Goal: Task Accomplishment & Management: Complete application form

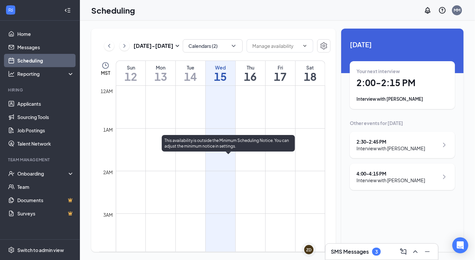
scroll to position [526, 0]
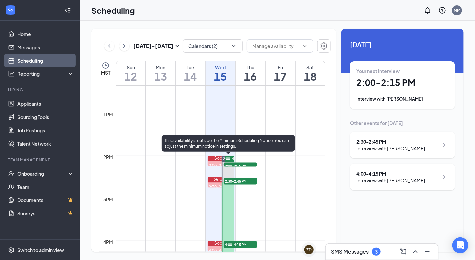
click at [238, 164] on span "2:00-2:15 PM" at bounding box center [240, 166] width 33 height 7
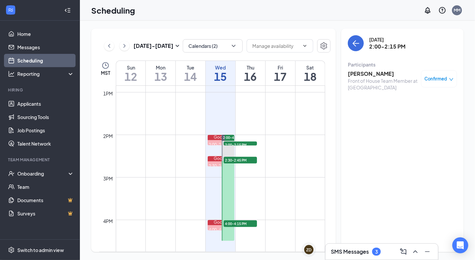
scroll to position [555, 0]
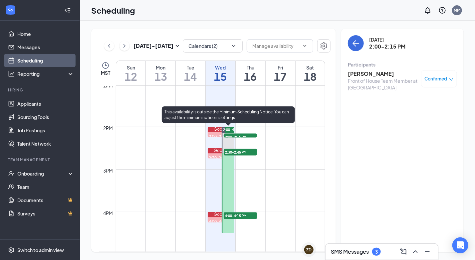
click at [251, 154] on span "2:30-2:45 PM" at bounding box center [240, 152] width 33 height 7
click at [236, 213] on span "4:00-4:15 PM" at bounding box center [240, 216] width 33 height 7
click at [243, 135] on span "2:00-2:15 PM" at bounding box center [240, 137] width 33 height 7
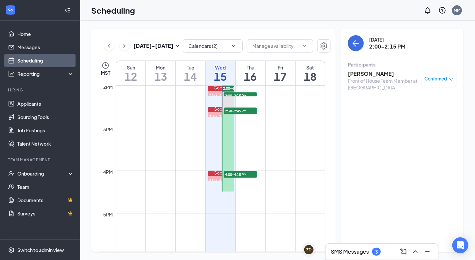
scroll to position [597, 0]
click at [346, 253] on h3 "SMS Messages" at bounding box center [350, 251] width 38 height 7
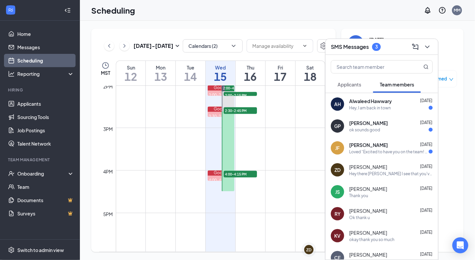
click at [368, 108] on div "Hey, I am back in town" at bounding box center [370, 108] width 42 height 6
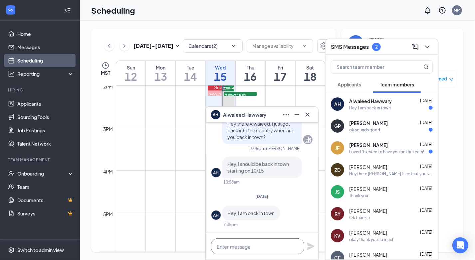
click at [229, 251] on textarea at bounding box center [257, 247] width 93 height 16
type textarea "P"
click at [293, 114] on icon "Minimize" at bounding box center [297, 115] width 8 height 8
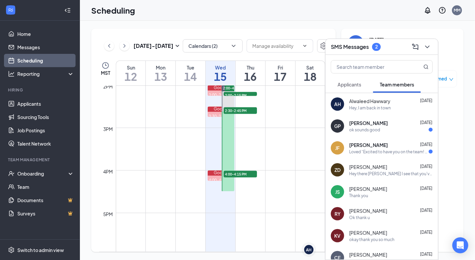
click at [380, 130] on div "ok sounds good" at bounding box center [390, 130] width 83 height 6
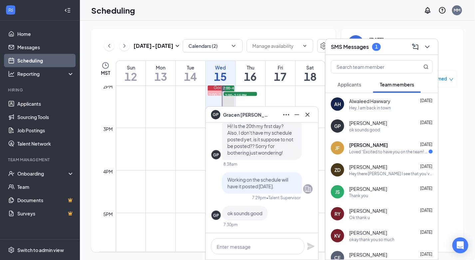
click at [379, 146] on span "[PERSON_NAME]" at bounding box center [368, 145] width 39 height 7
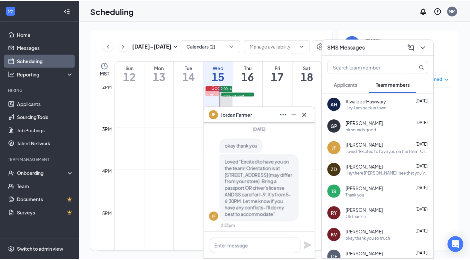
scroll to position [0, 0]
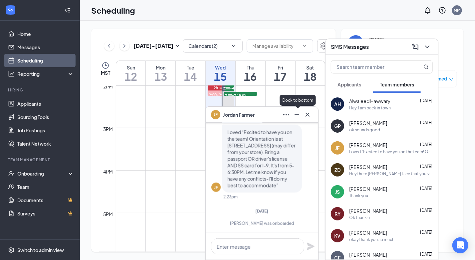
click at [294, 116] on icon "Minimize" at bounding box center [297, 115] width 8 height 8
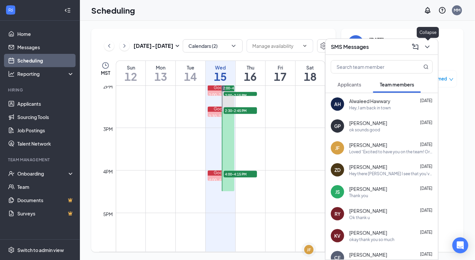
click at [426, 45] on icon "ChevronDown" at bounding box center [427, 47] width 8 height 8
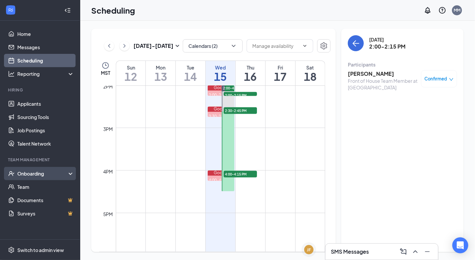
click at [38, 176] on div "Onboarding" at bounding box center [42, 173] width 51 height 7
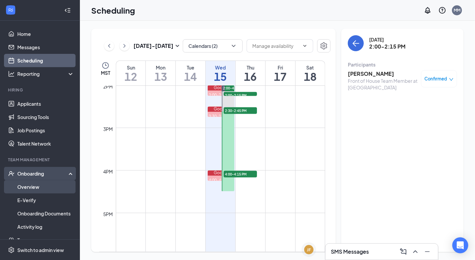
click at [39, 192] on link "Overview" at bounding box center [45, 186] width 57 height 13
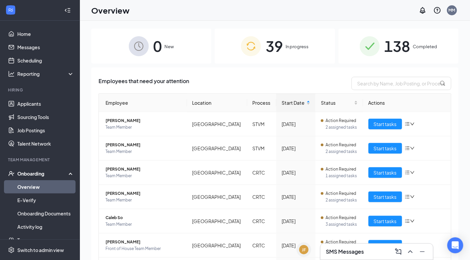
click at [308, 60] on div "39 In progress" at bounding box center [275, 46] width 120 height 35
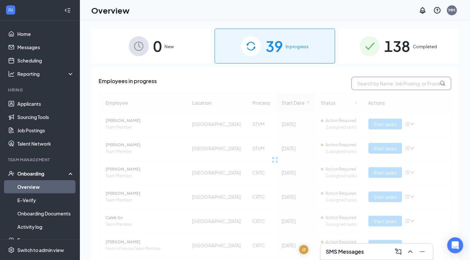
click at [400, 86] on input "text" at bounding box center [401, 83] width 100 height 13
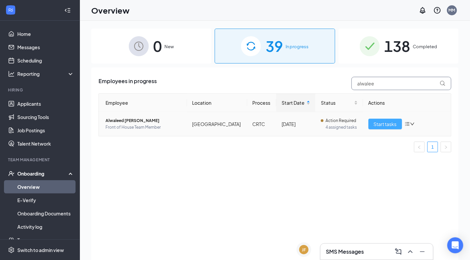
type input "alwalee"
click at [380, 128] on span "Start tasks" at bounding box center [385, 123] width 23 height 7
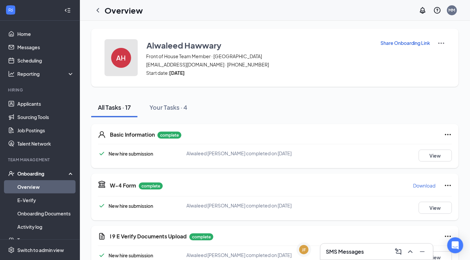
click at [118, 59] on h4 "AH" at bounding box center [121, 58] width 10 height 5
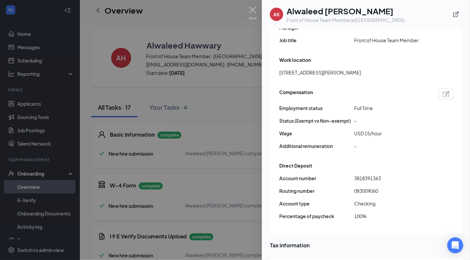
scroll to position [413, 0]
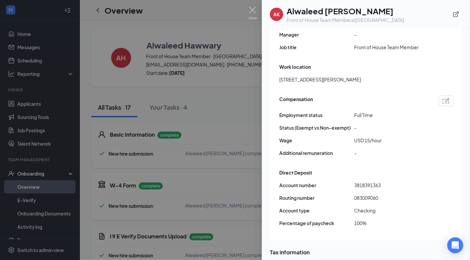
click at [259, 14] on div at bounding box center [235, 130] width 470 height 260
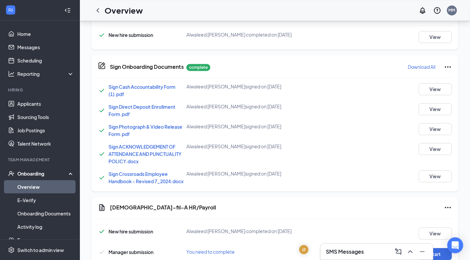
scroll to position [510, 0]
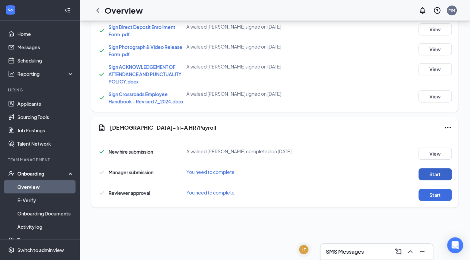
click at [437, 177] on button "Start" at bounding box center [434, 174] width 33 height 12
click at [425, 191] on button "Start" at bounding box center [434, 195] width 33 height 12
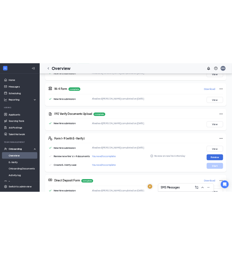
scroll to position [39, 0]
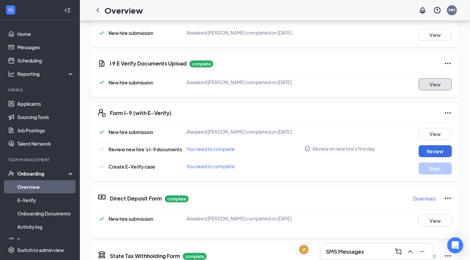
click at [423, 85] on button "View" at bounding box center [434, 85] width 33 height 12
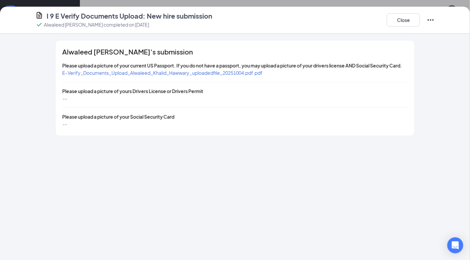
click at [248, 76] on span "E-Verify_Documents_Upload_Alwaleed_Khalid_Hawwary_uploadedfile_20251004.pdf.pdf" at bounding box center [162, 73] width 200 height 6
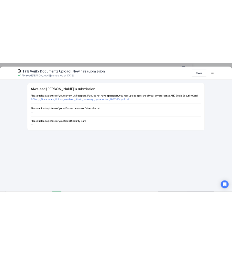
scroll to position [0, 0]
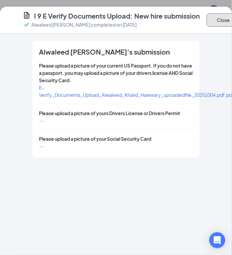
click at [210, 16] on button "Close" at bounding box center [222, 19] width 33 height 13
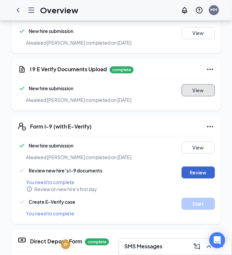
scroll to position [203, 0]
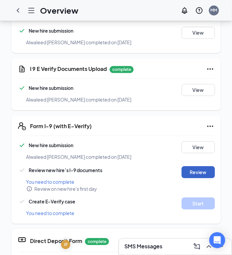
click at [200, 168] on button "Review" at bounding box center [197, 172] width 33 height 12
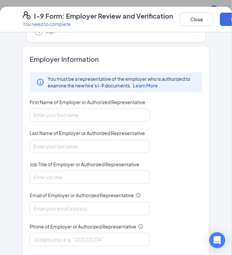
scroll to position [74, 0]
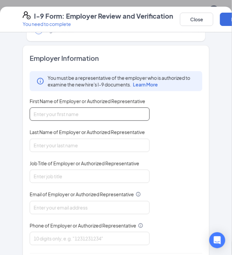
click at [115, 120] on input "First Name of Employer or Authorized Representative" at bounding box center [90, 113] width 120 height 13
type input "[PERSON_NAME]"
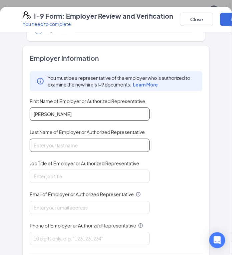
type input "[PERSON_NAME]"
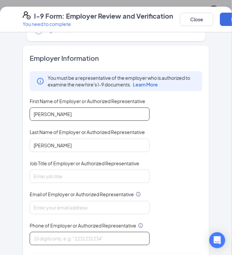
type input "4802045209"
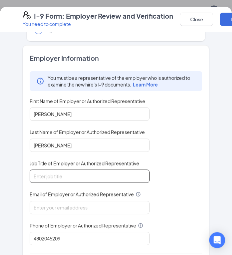
click at [98, 173] on input "Job Title of Employer or Authorized Representative" at bounding box center [90, 176] width 120 height 13
type input "Executive Director of Talent"
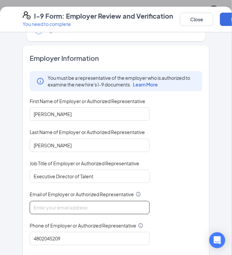
click at [86, 212] on input "Email of Employer or Authorized Representative" at bounding box center [90, 207] width 120 height 13
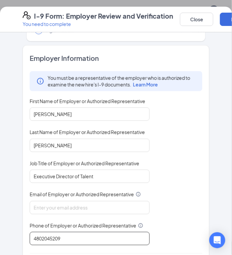
click at [85, 235] on input "4802045209" at bounding box center [90, 238] width 120 height 13
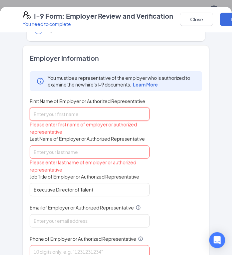
click at [103, 113] on input "First Name of Employer or Authorized Representative" at bounding box center [90, 113] width 120 height 13
type input "[PERSON_NAME]"
type input "4802045209"
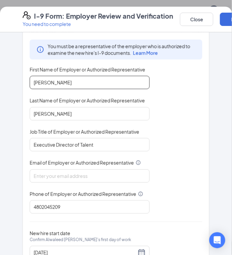
scroll to position [105, 0]
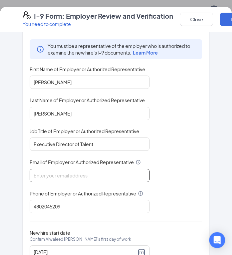
click at [87, 174] on input "Email of Employer or Authorized Representative" at bounding box center [90, 175] width 120 height 13
type input "[EMAIL_ADDRESS][DOMAIN_NAME]"
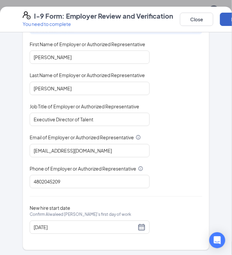
click at [222, 24] on button "Next" at bounding box center [236, 19] width 33 height 13
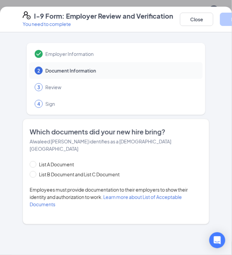
scroll to position [0, 0]
click at [61, 161] on span "List A Document" at bounding box center [56, 164] width 40 height 7
click at [34, 161] on input "List A Document" at bounding box center [32, 163] width 5 height 5
radio input "true"
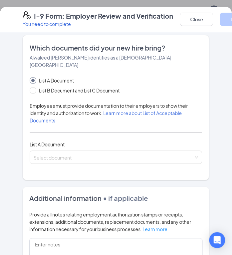
scroll to position [88, 0]
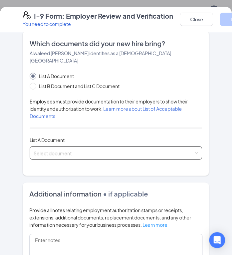
click at [87, 149] on span at bounding box center [114, 153] width 160 height 13
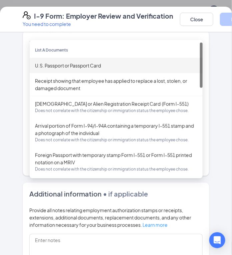
click at [102, 62] on div "U.S. Passport or Passport Card" at bounding box center [116, 65] width 162 height 7
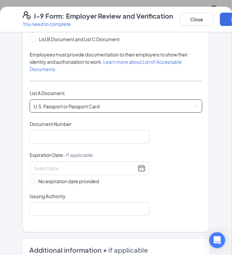
scroll to position [136, 0]
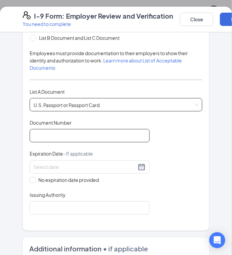
click at [98, 129] on input "Document Number" at bounding box center [90, 135] width 120 height 13
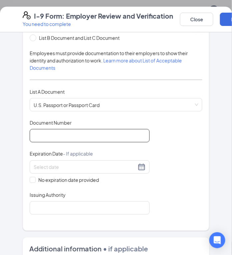
click at [91, 129] on input "Document Number" at bounding box center [90, 135] width 120 height 13
type input "A27018502"
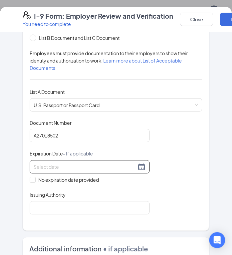
click at [136, 163] on div at bounding box center [90, 167] width 112 height 8
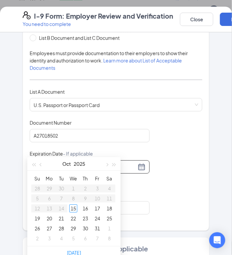
scroll to position [212, 0]
click at [84, 164] on button "2025" at bounding box center [80, 163] width 12 height 13
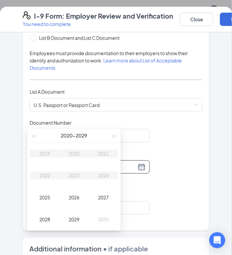
scroll to position [250, 0]
type input "10/15/2028"
click at [44, 218] on div "2028" at bounding box center [45, 219] width 20 height 8
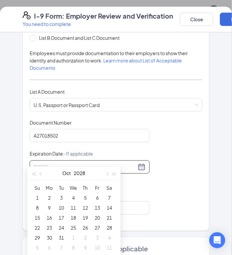
type input "10/03/2028"
type input "10/04/2028"
click at [41, 174] on span "button" at bounding box center [41, 173] width 3 height 3
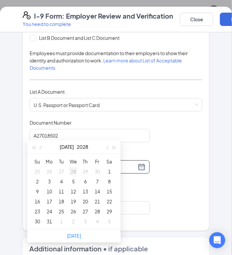
scroll to position [277, 0]
type input "07/31/2028"
type input "07/30/2028"
click at [39, 222] on div "30" at bounding box center [37, 221] width 8 height 8
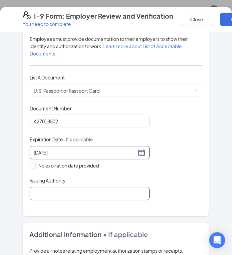
scroll to position [151, 0]
click at [99, 187] on input "Issuing Authority" at bounding box center [90, 193] width 120 height 13
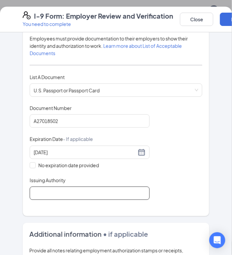
type input "[GEOGRAPHIC_DATA]"
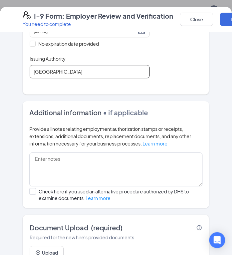
scroll to position [295, 0]
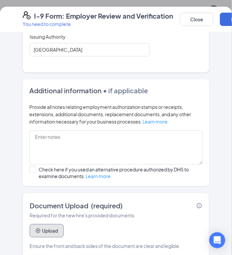
click at [42, 224] on button "Upload" at bounding box center [47, 230] width 34 height 13
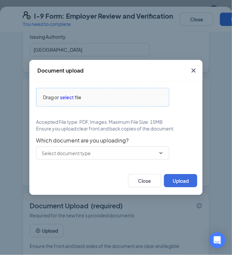
click at [70, 98] on span "select" at bounding box center [67, 96] width 14 height 7
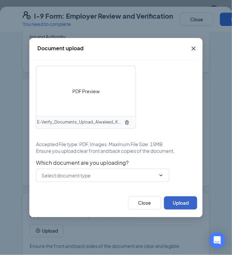
click at [180, 199] on button "Upload" at bounding box center [180, 202] width 33 height 13
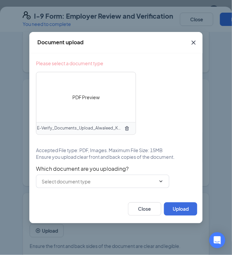
click at [128, 188] on div "Please select a document type PDF Preview E-Verify_Documents_Upload_Alwaleed_Kh…" at bounding box center [115, 123] width 173 height 141
click at [127, 184] on input "text" at bounding box center [99, 181] width 114 height 7
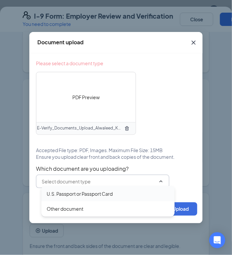
click at [119, 189] on div "U.S. Passport or Passport Card" at bounding box center [107, 193] width 133 height 15
type input "U.S. Passport or Passport Card"
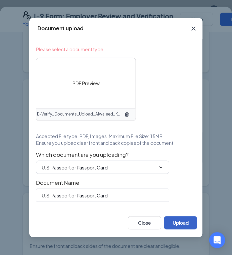
click at [179, 221] on button "Upload" at bounding box center [180, 222] width 33 height 13
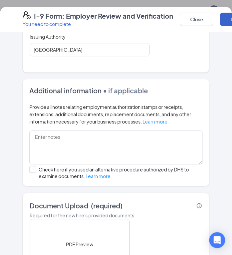
click at [224, 23] on button "Next" at bounding box center [236, 19] width 33 height 13
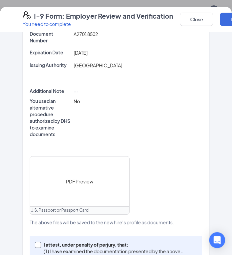
click at [97, 241] on p "I attest, under penalty of perjury, that:" at bounding box center [119, 244] width 150 height 7
click at [40, 242] on input "I attest, under penalty of [PERSON_NAME], that: (1) I have examined the documen…" at bounding box center [37, 244] width 5 height 5
checkbox input "true"
click at [229, 22] on button "Next" at bounding box center [236, 19] width 33 height 13
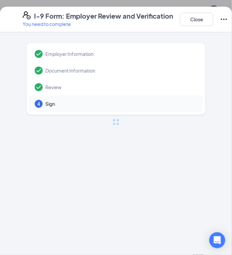
scroll to position [0, 0]
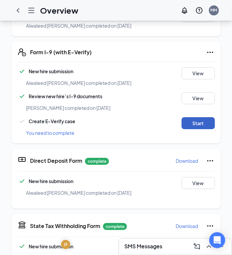
click at [198, 117] on button "Start" at bounding box center [197, 123] width 33 height 12
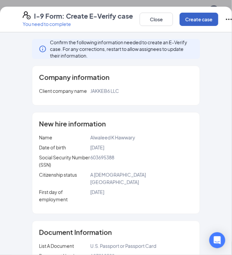
click at [204, 24] on button "Create case" at bounding box center [198, 19] width 39 height 13
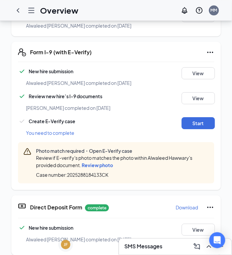
click at [107, 162] on span "Review photo" at bounding box center [97, 165] width 31 height 6
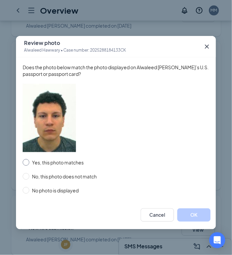
click at [28, 164] on input "Yes, this photo matches" at bounding box center [26, 162] width 7 height 7
radio input "true"
click at [195, 219] on button "OK" at bounding box center [193, 214] width 33 height 13
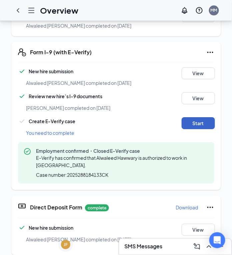
click at [205, 120] on button "Start" at bounding box center [197, 123] width 33 height 12
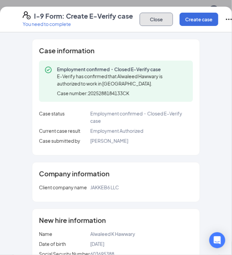
click at [171, 21] on button "Close" at bounding box center [155, 19] width 33 height 13
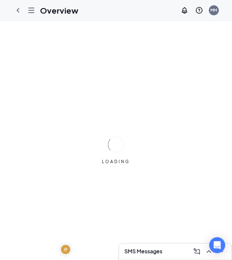
click at [145, 252] on h3 "SMS Messages" at bounding box center [143, 251] width 38 height 7
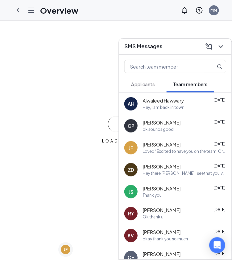
click at [172, 107] on div "Hey, I am back in town" at bounding box center [163, 108] width 42 height 6
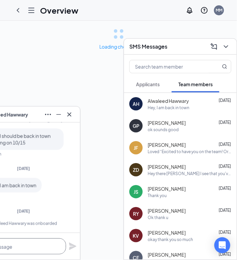
click at [51, 247] on textarea at bounding box center [19, 246] width 93 height 16
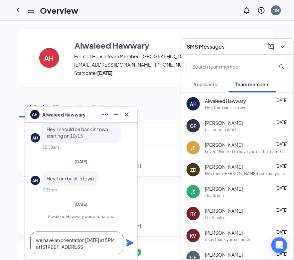
click at [39, 241] on textarea "we have an orientation [DATE] at 5PM at [STREET_ADDRESS]" at bounding box center [76, 243] width 93 height 23
click at [78, 249] on textarea "We have an orientation [DATE] at 5PM at [STREET_ADDRESS]" at bounding box center [76, 243] width 93 height 23
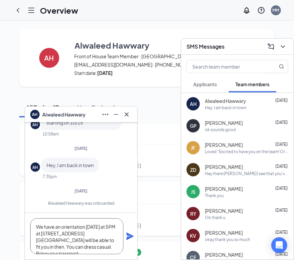
click at [116, 227] on textarea "We have an orientation [DATE] at 5PM at [STREET_ADDRESS][GEOGRAPHIC_DATA] will …" at bounding box center [76, 236] width 93 height 36
type textarea "We have an orientation [DATE] at 5PM ~6:30PM at [STREET_ADDRESS][GEOGRAPHIC_DAT…"
click at [129, 237] on icon "Plane" at bounding box center [129, 236] width 7 height 7
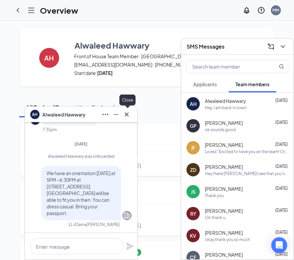
click at [119, 113] on icon "Minimize" at bounding box center [116, 114] width 8 height 8
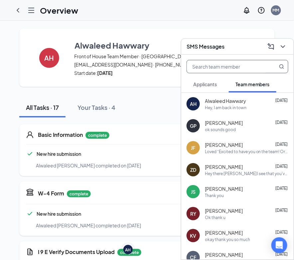
click at [214, 70] on input "text" at bounding box center [226, 66] width 79 height 13
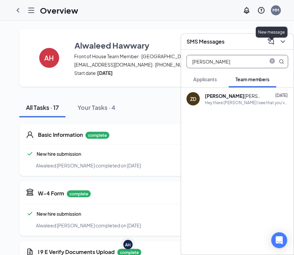
type input "[PERSON_NAME]"
click at [236, 46] on button at bounding box center [283, 41] width 11 height 11
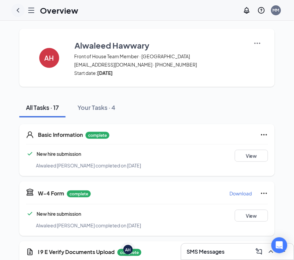
click at [19, 11] on icon "ChevronLeft" at bounding box center [18, 10] width 8 height 8
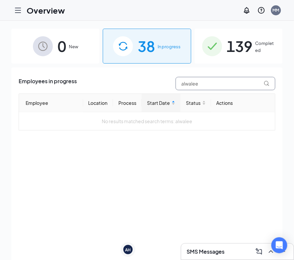
click at [209, 82] on input "alwalee" at bounding box center [226, 83] width 100 height 13
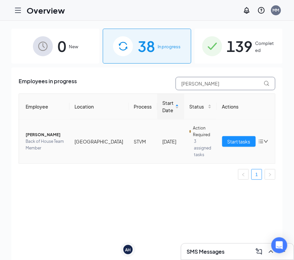
type input "[PERSON_NAME]"
click at [40, 133] on span "[PERSON_NAME]" at bounding box center [45, 134] width 39 height 7
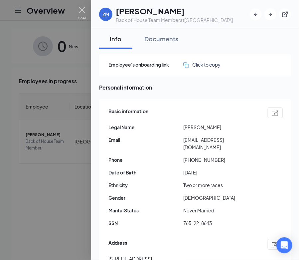
click at [81, 13] on img at bounding box center [82, 13] width 8 height 13
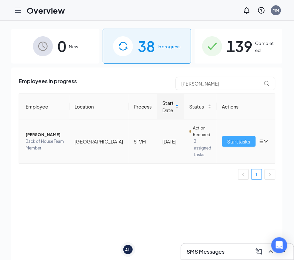
click at [230, 140] on span "Start tasks" at bounding box center [239, 141] width 23 height 7
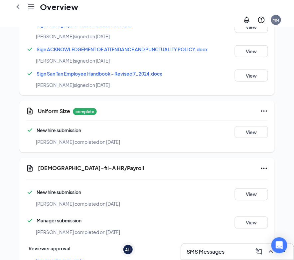
scroll to position [622, 0]
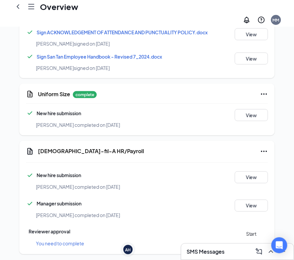
click at [236, 228] on button "Start" at bounding box center [251, 234] width 33 height 12
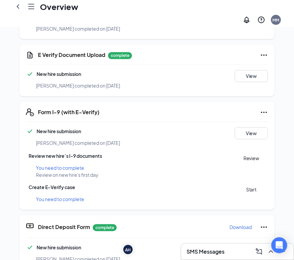
scroll to position [188, 0]
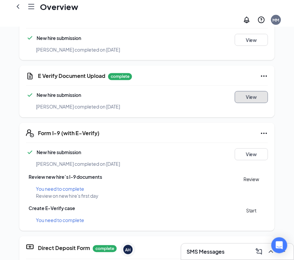
click at [236, 93] on button "View" at bounding box center [251, 97] width 33 height 12
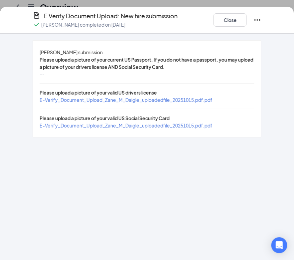
click at [146, 109] on div "[PERSON_NAME] submission Please upload a picture of your current US Passport. I…" at bounding box center [147, 89] width 228 height 96
click at [147, 103] on span "E-Verify_Document_Upload_Zane_M_Daigle_uploadedfile_20251015.pdf.pdf" at bounding box center [126, 100] width 173 height 6
click at [213, 128] on span "E-Verify_Document_Upload_Zane_M_Daigle_uploadedfile_20251015.pdf.pdf" at bounding box center [126, 125] width 173 height 6
click at [219, 16] on button "Close" at bounding box center [230, 19] width 33 height 13
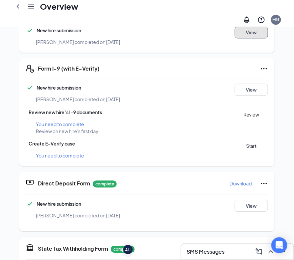
scroll to position [254, 0]
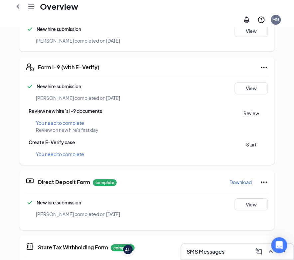
click at [236, 107] on button "Review" at bounding box center [251, 113] width 33 height 12
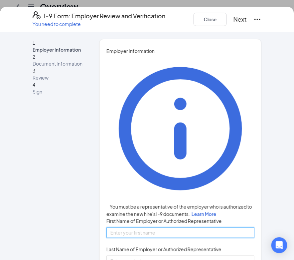
click at [188, 227] on input "First Name of Employer or Authorized Representative" at bounding box center [180, 232] width 148 height 11
type input "[PERSON_NAME]"
type input "4802045209"
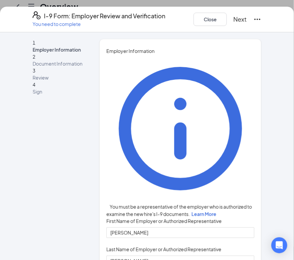
type input "Executive Director of Talent"
type input "[EMAIL_ADDRESS][DOMAIN_NAME]"
click at [236, 23] on button "Next" at bounding box center [240, 19] width 13 height 9
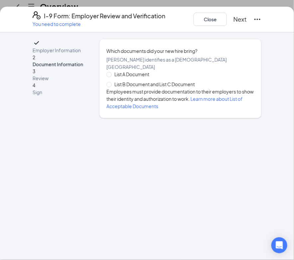
click at [139, 87] on span "List B Document and List C Document" at bounding box center [155, 84] width 86 height 7
click at [111, 86] on input "List B Document and List C Document" at bounding box center [108, 84] width 5 height 5
radio input "true"
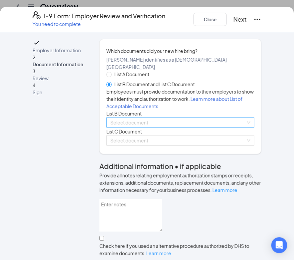
click at [140, 127] on input "search" at bounding box center [177, 122] width 135 height 10
click at [129, 127] on input "search" at bounding box center [177, 122] width 135 height 10
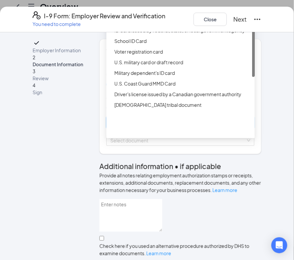
click at [162, 23] on div "Driver’s License issued by U.S State or outlying US possession" at bounding box center [182, 19] width 136 height 7
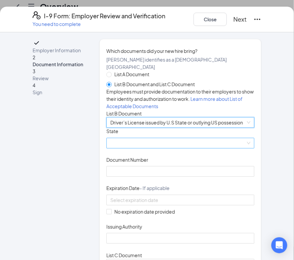
click at [154, 148] on span at bounding box center [180, 143] width 140 height 10
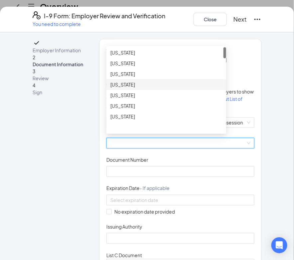
click at [152, 90] on div "[US_STATE]" at bounding box center [166, 84] width 120 height 11
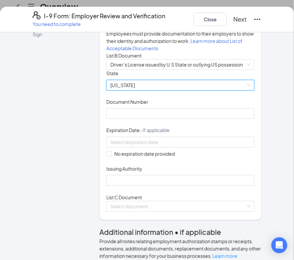
scroll to position [59, 0]
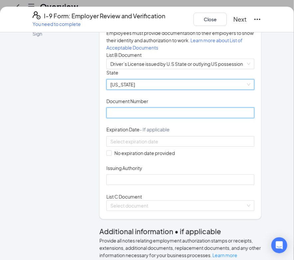
click at [146, 118] on input "Document Number" at bounding box center [180, 112] width 148 height 11
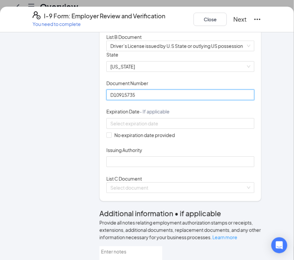
scroll to position [79, 0]
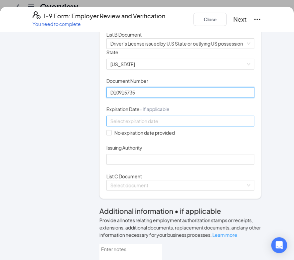
type input "D10915735"
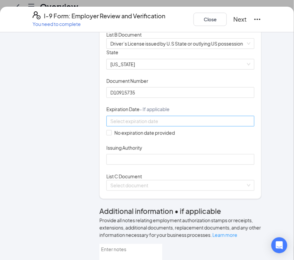
click at [218, 125] on div at bounding box center [180, 120] width 140 height 7
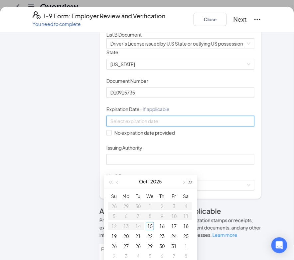
click at [192, 181] on button "button" at bounding box center [190, 181] width 7 height 13
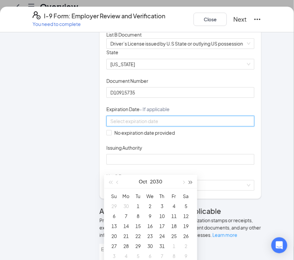
click at [192, 181] on button "button" at bounding box center [190, 181] width 7 height 13
click at [117, 182] on span "button" at bounding box center [117, 182] width 3 height 3
click at [118, 182] on span "button" at bounding box center [117, 182] width 3 height 3
type input "[DATE]"
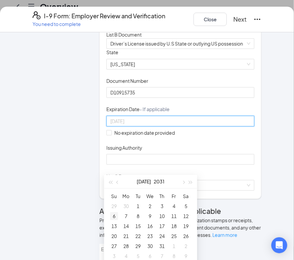
click at [113, 216] on div "6" at bounding box center [114, 216] width 8 height 8
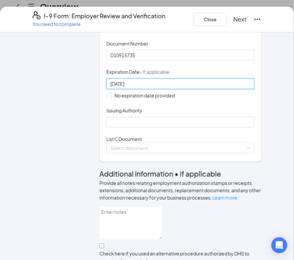
scroll to position [115, 0]
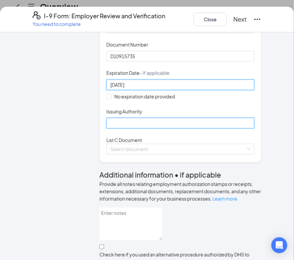
click at [205, 128] on input "Issuing Authority" at bounding box center [180, 123] width 148 height 11
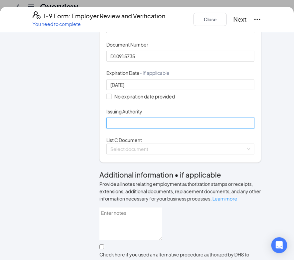
type input "AZ"
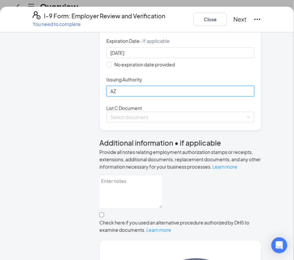
scroll to position [148, 0]
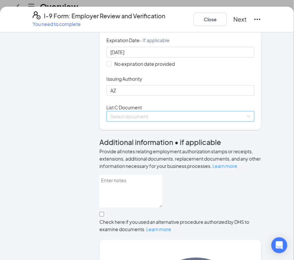
click at [167, 121] on input "search" at bounding box center [177, 116] width 135 height 10
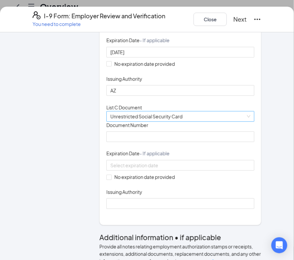
scroll to position [167, 0]
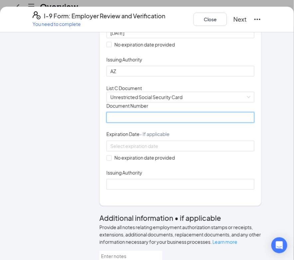
click at [177, 123] on input "Document Number" at bounding box center [180, 117] width 148 height 11
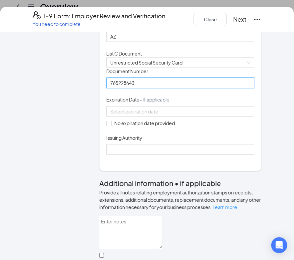
scroll to position [204, 0]
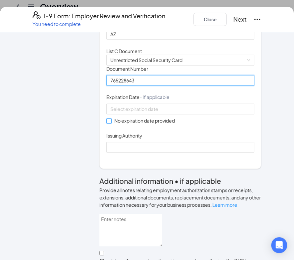
type input "765228643"
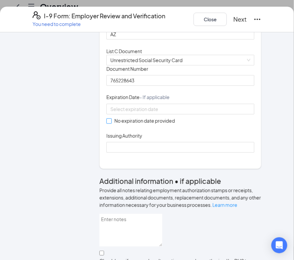
click at [109, 124] on span at bounding box center [108, 120] width 5 height 5
click at [109, 123] on input "No expiration date provided" at bounding box center [108, 120] width 5 height 5
checkbox input "true"
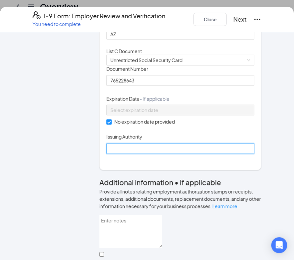
click at [120, 154] on input "Issuing Authority" at bounding box center [180, 148] width 148 height 11
type input "[GEOGRAPHIC_DATA]"
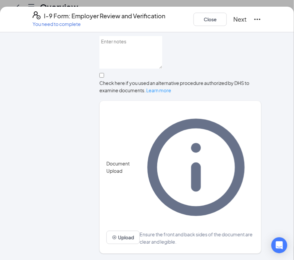
scroll to position [328, 0]
click at [236, 16] on button "Next" at bounding box center [240, 19] width 13 height 9
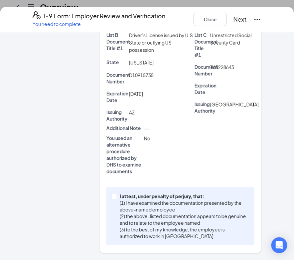
scroll to position [219, 0]
click at [158, 236] on p "(3) to the best of my knowledge, the employee is authorized to work in [GEOGRAP…" at bounding box center [183, 232] width 127 height 13
click at [116, 199] on input "I attest, under penalty of [PERSON_NAME], that: (1) I have examined the documen…" at bounding box center [114, 196] width 5 height 5
checkbox input "true"
click at [236, 19] on button "Next" at bounding box center [240, 19] width 13 height 9
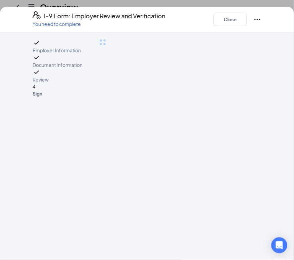
scroll to position [0, 0]
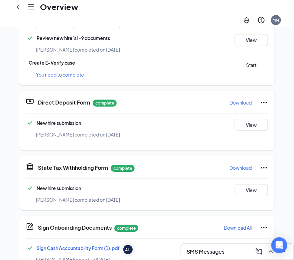
click at [236, 59] on button "Start" at bounding box center [251, 65] width 33 height 12
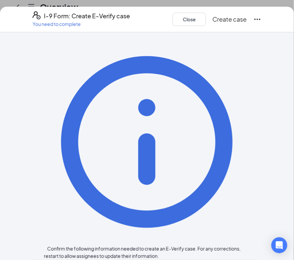
click at [234, 24] on button "Create case" at bounding box center [230, 19] width 34 height 9
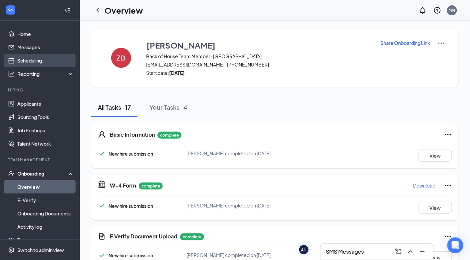
click at [50, 60] on link "Scheduling" at bounding box center [45, 60] width 57 height 13
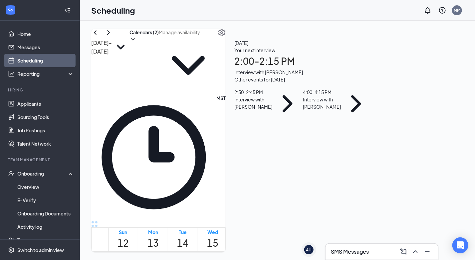
scroll to position [555, 0]
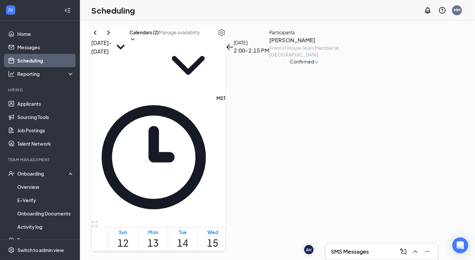
click at [236, 45] on h3 "[PERSON_NAME]" at bounding box center [304, 40] width 70 height 9
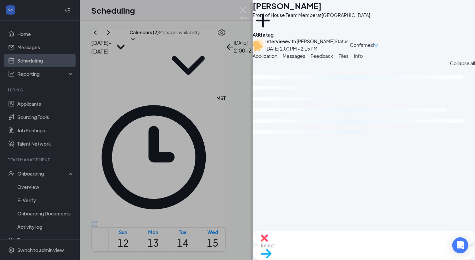
click at [236, 59] on span "Messages" at bounding box center [293, 56] width 23 height 6
click at [236, 67] on div "Full text editor Email SMS Send" at bounding box center [363, 64] width 222 height 8
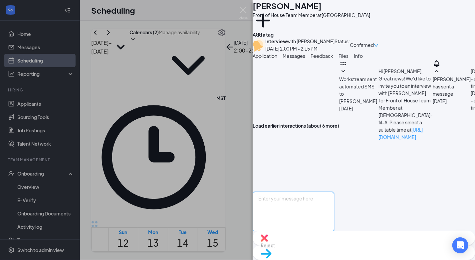
click at [236, 192] on textarea at bounding box center [293, 212] width 82 height 40
type textarea "Notice: Because of a scheduling error the location of your interview has been c…"
click at [236, 60] on button "Application" at bounding box center [264, 55] width 25 height 7
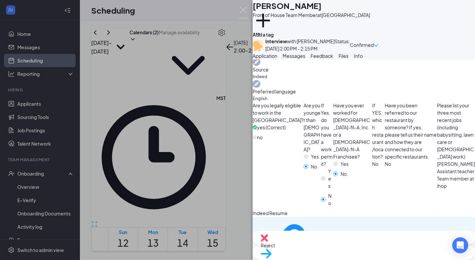
scroll to position [272, 0]
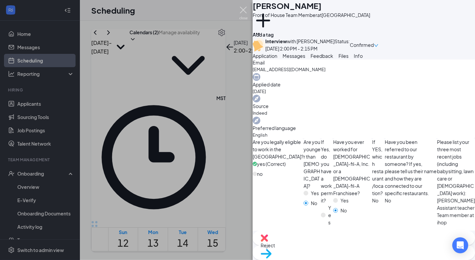
click at [236, 13] on img at bounding box center [243, 13] width 8 height 13
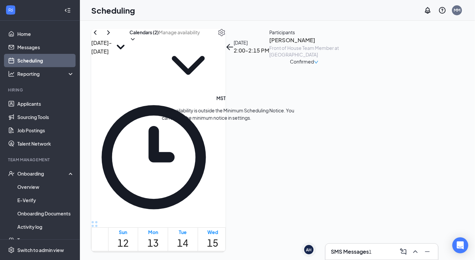
click at [236, 45] on h3 "[PERSON_NAME]" at bounding box center [304, 40] width 70 height 9
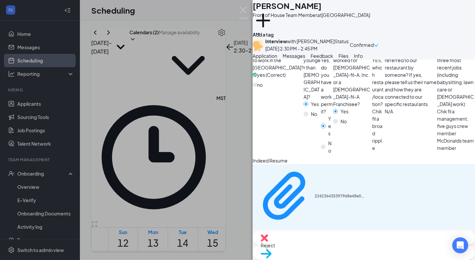
scroll to position [486, 0]
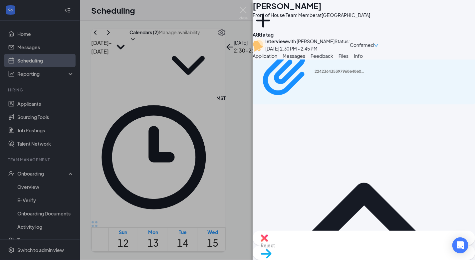
click at [236, 10] on img at bounding box center [243, 13] width 8 height 13
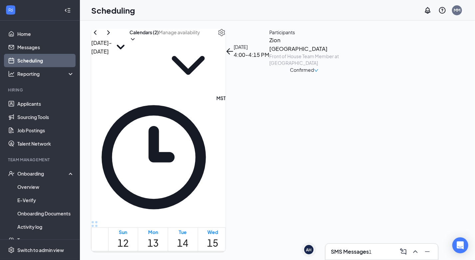
click at [236, 53] on h3 "Zion [GEOGRAPHIC_DATA]" at bounding box center [304, 44] width 70 height 17
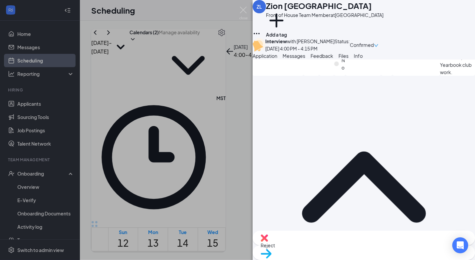
scroll to position [445, 0]
click at [236, 15] on img at bounding box center [243, 13] width 8 height 13
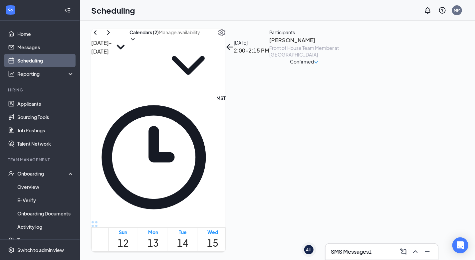
click at [236, 45] on h3 "[PERSON_NAME]" at bounding box center [304, 40] width 70 height 9
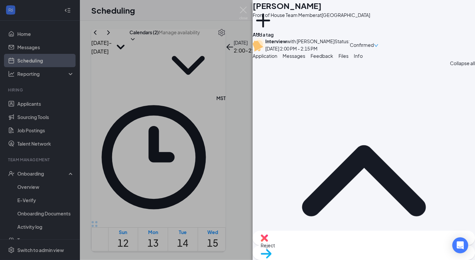
click at [236, 60] on button "Messages" at bounding box center [293, 55] width 23 height 7
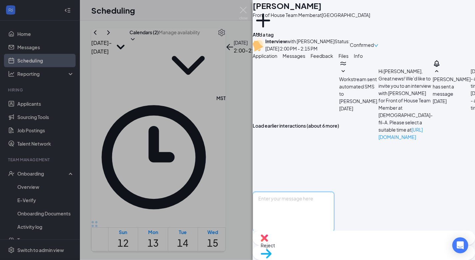
click at [236, 192] on textarea at bounding box center [293, 212] width 82 height 40
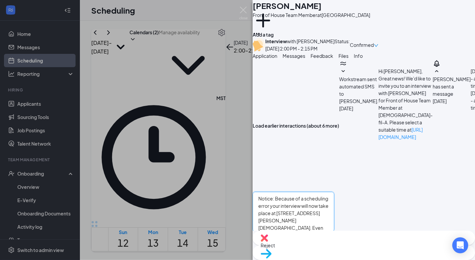
click at [236, 192] on textarea "Notice: Because of a scheduling error your interview will now take place at [ST…" at bounding box center [293, 212] width 82 height 40
type textarea "Notice: Because of a scheduling error your interview will now take place at [ST…"
click at [236, 232] on input "Email" at bounding box center [305, 234] width 4 height 4
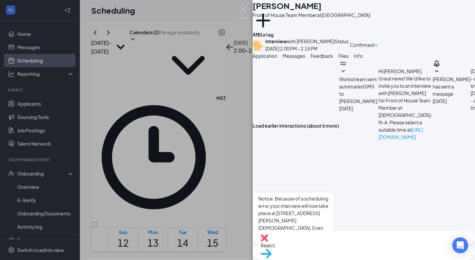
checkbox input "true"
click at [236, 232] on button "Send" at bounding box center [328, 243] width 12 height 23
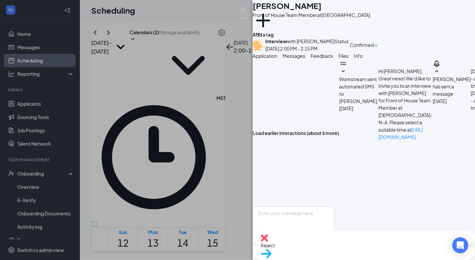
scroll to position [436, 0]
click at [236, 10] on img at bounding box center [243, 13] width 8 height 13
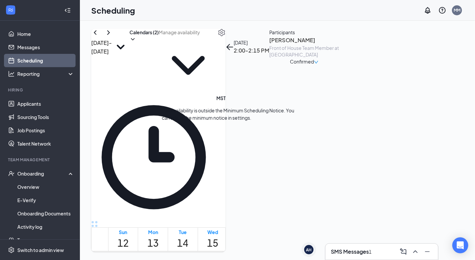
click at [236, 45] on h3 "[PERSON_NAME]" at bounding box center [304, 40] width 70 height 9
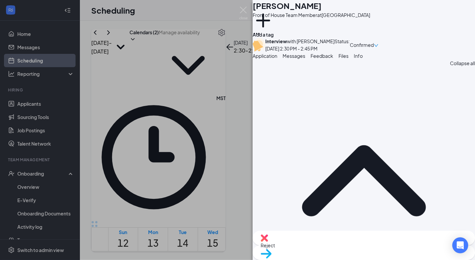
click at [236, 60] on button "Messages" at bounding box center [293, 55] width 23 height 7
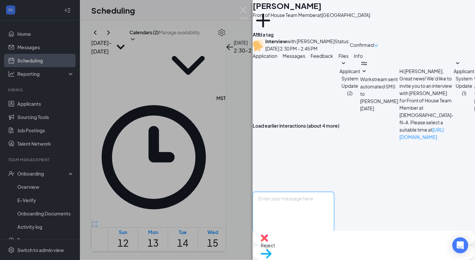
click at [236, 192] on textarea at bounding box center [293, 212] width 82 height 40
paste textarea "Notice: Because of a scheduling error your interview will now take place at [ST…"
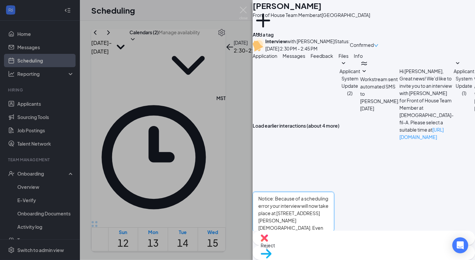
type textarea "Notice: Because of a scheduling error your interview will now take place at [ST…"
click at [236, 232] on button "Send" at bounding box center [328, 242] width 12 height 21
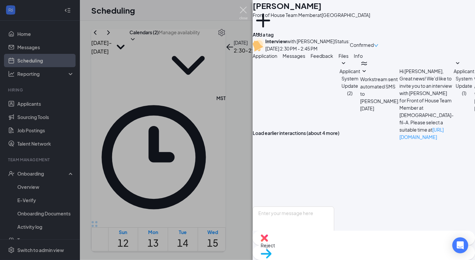
scroll to position [248, 0]
click at [236, 9] on img at bounding box center [243, 13] width 8 height 13
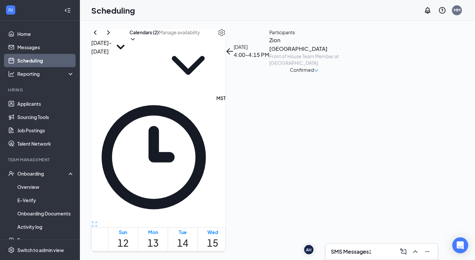
click at [236, 53] on h3 "Zion [GEOGRAPHIC_DATA]" at bounding box center [304, 44] width 70 height 17
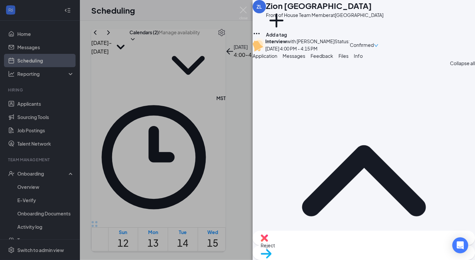
click at [236, 60] on button "Messages" at bounding box center [293, 55] width 23 height 7
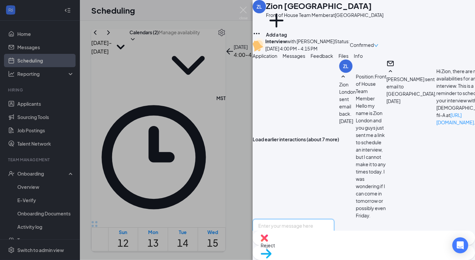
click at [236, 219] on textarea at bounding box center [293, 239] width 82 height 40
paste textarea "Notice: Because of a scheduling error your interview will now take place at [ST…"
type textarea "Notice: Because of a scheduling error your interview will now take place at [ST…"
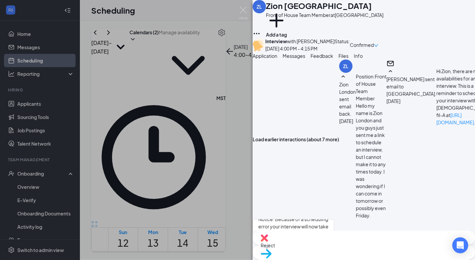
click at [236, 7] on img at bounding box center [243, 13] width 8 height 13
